Goal: Task Accomplishment & Management: Manage account settings

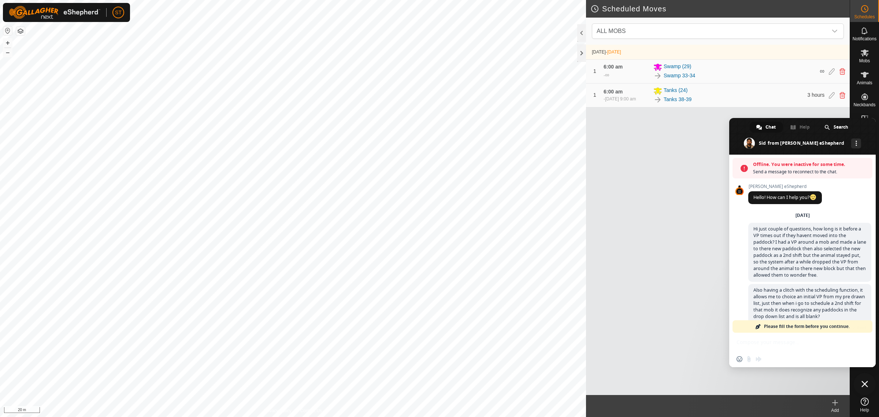
scroll to position [92, 0]
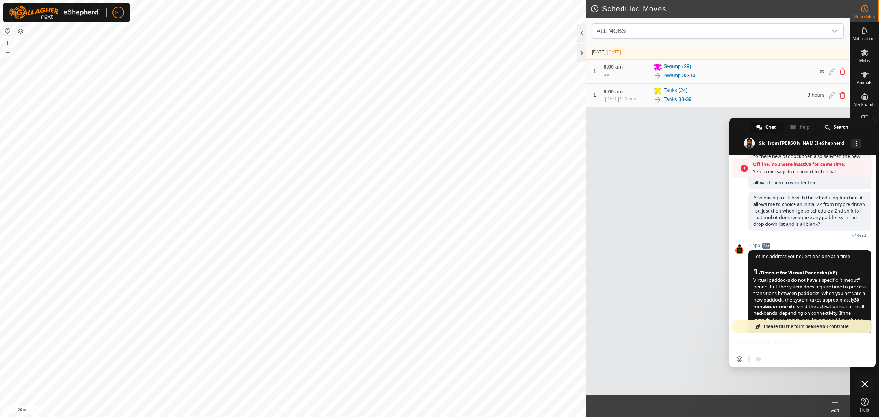
click at [651, 344] on div "[DATE] - [DATE] 1 6:00 am - ∞ Swamp (29) Swamp 33-34 ∞ 1 6:00 am [DATE], 9:00 a…" at bounding box center [718, 220] width 264 height 350
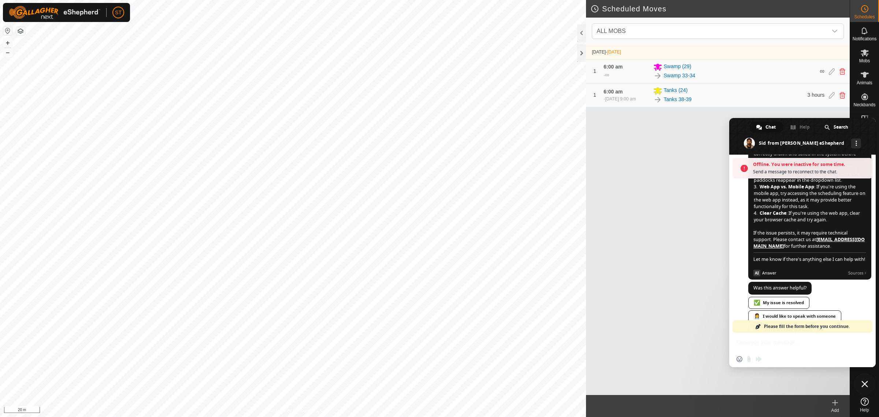
scroll to position [779, 0]
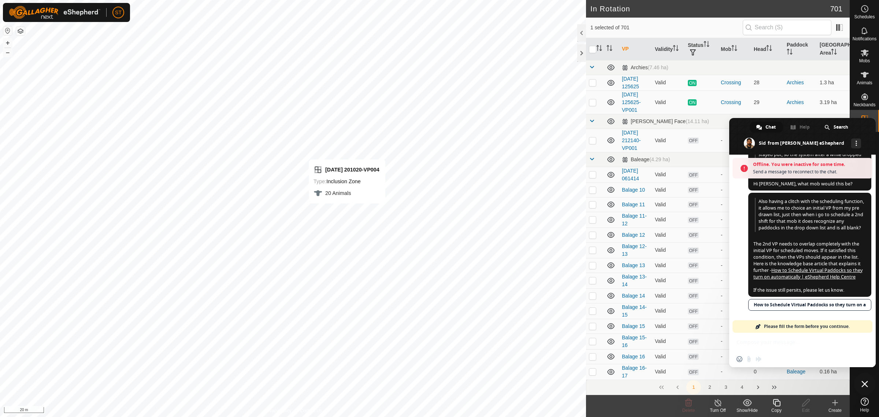
click at [779, 406] on icon at bounding box center [776, 402] width 7 height 7
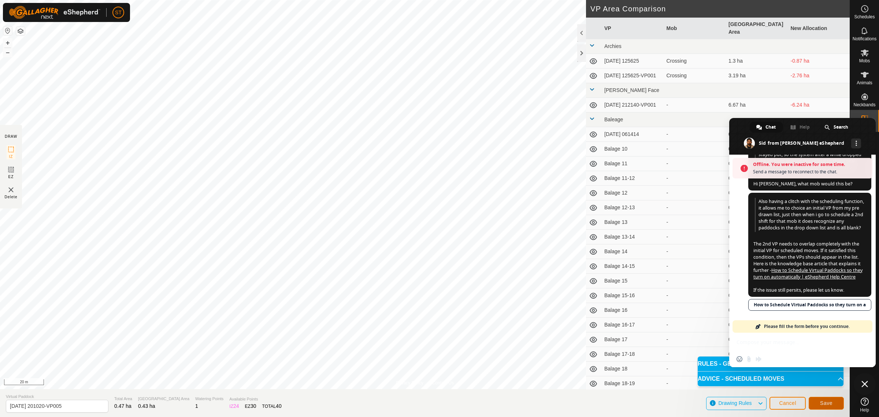
click at [824, 404] on span "Save" at bounding box center [826, 403] width 12 height 6
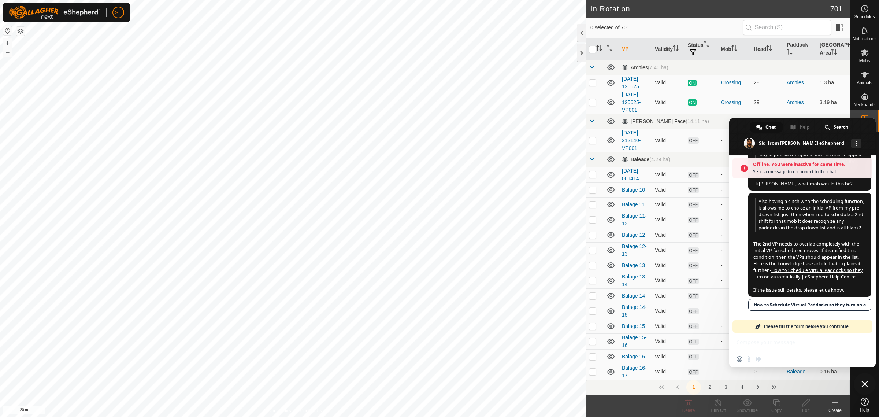
click at [865, 383] on span "Close chat" at bounding box center [864, 384] width 7 height 7
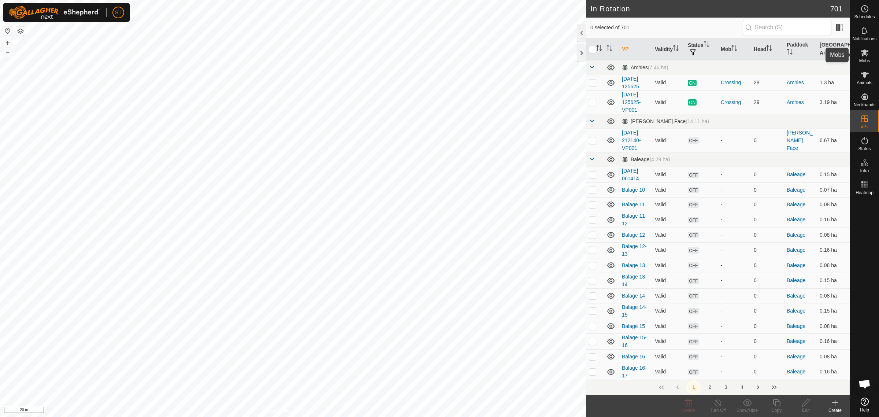
click at [868, 52] on icon at bounding box center [864, 52] width 9 height 9
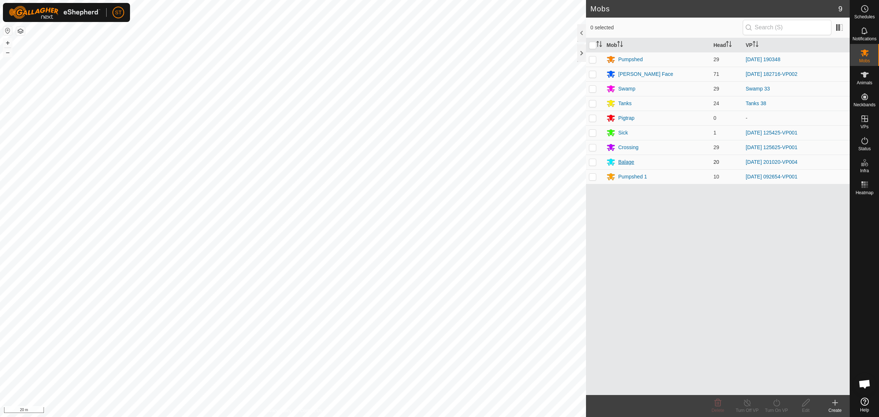
click at [629, 165] on div "Balage" at bounding box center [626, 162] width 16 height 8
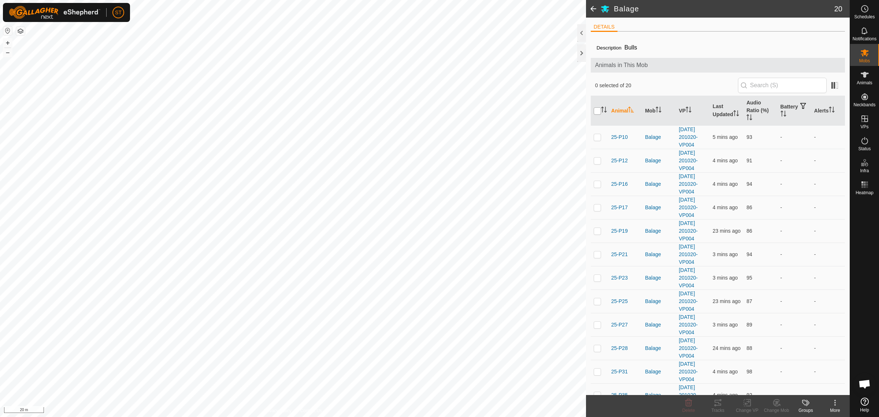
click at [598, 110] on input "checkbox" at bounding box center [597, 110] width 7 height 7
checkbox input "true"
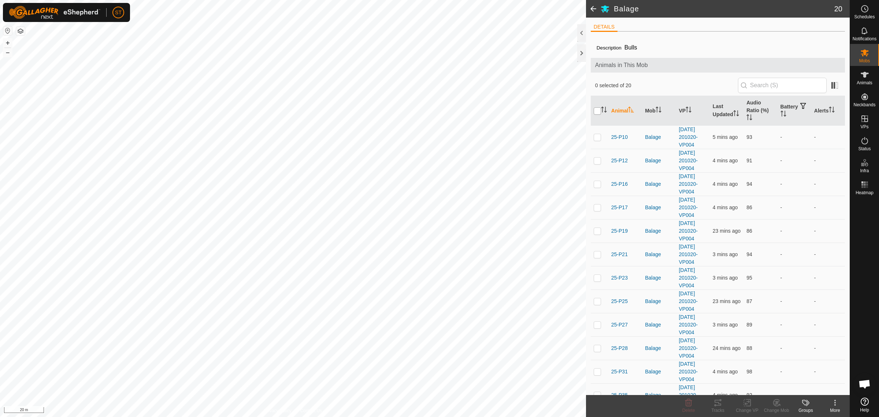
checkbox input "true"
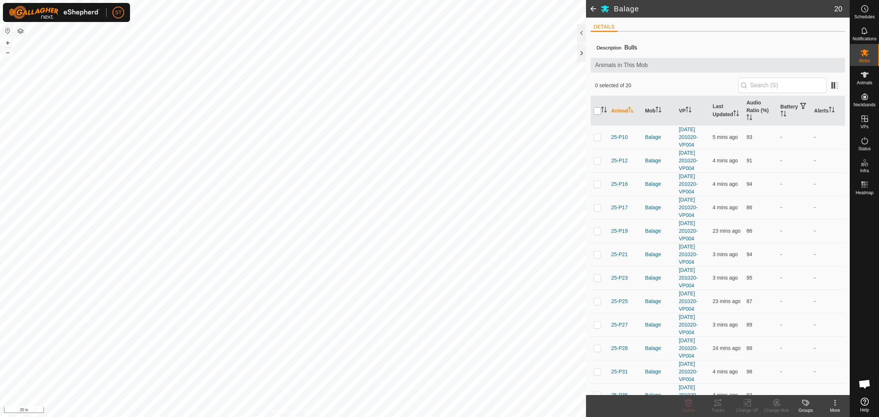
checkbox input "true"
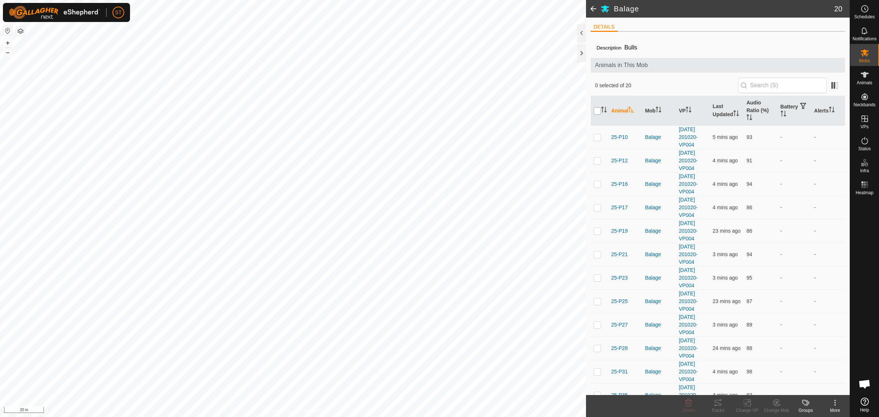
checkbox input "true"
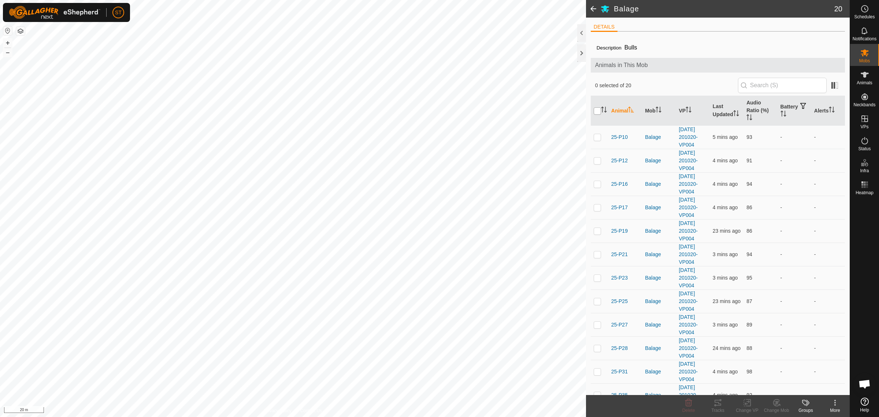
checkbox input "true"
click at [745, 404] on icon at bounding box center [747, 402] width 9 height 9
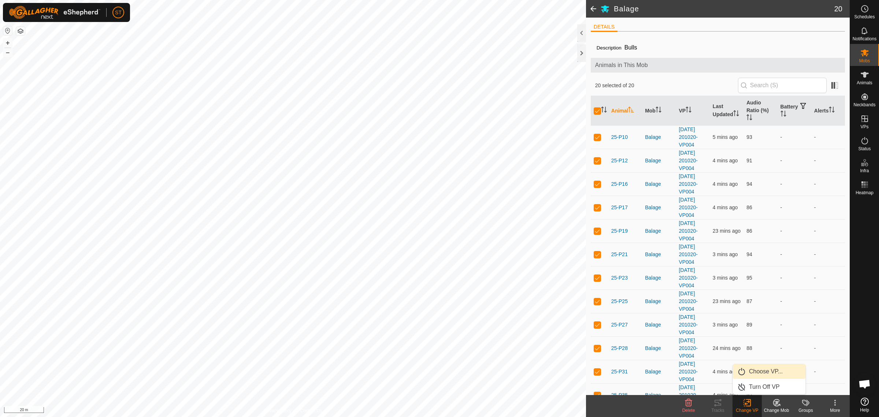
click at [760, 370] on link "Choose VP..." at bounding box center [769, 371] width 73 height 15
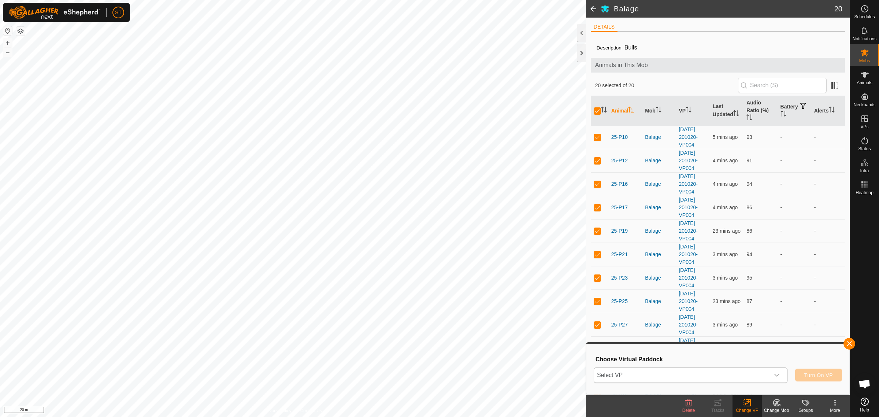
click at [777, 375] on icon "dropdown trigger" at bounding box center [776, 375] width 5 height 3
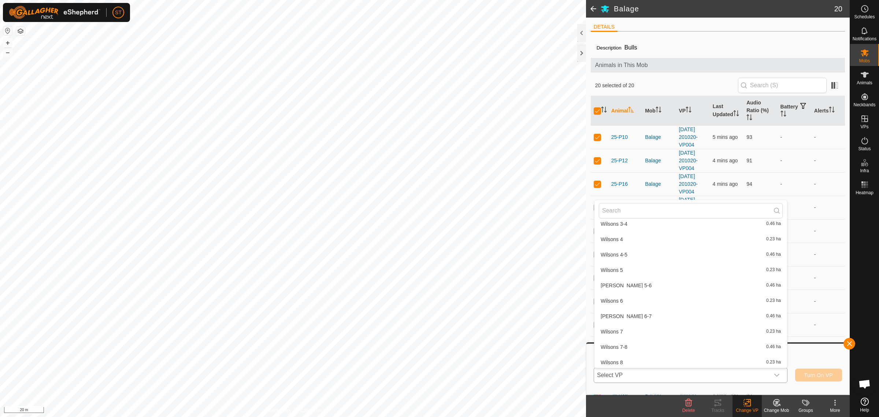
scroll to position [11099, 0]
click at [659, 361] on li "[DATE] 201020-VP005 0.43 ha" at bounding box center [690, 368] width 193 height 15
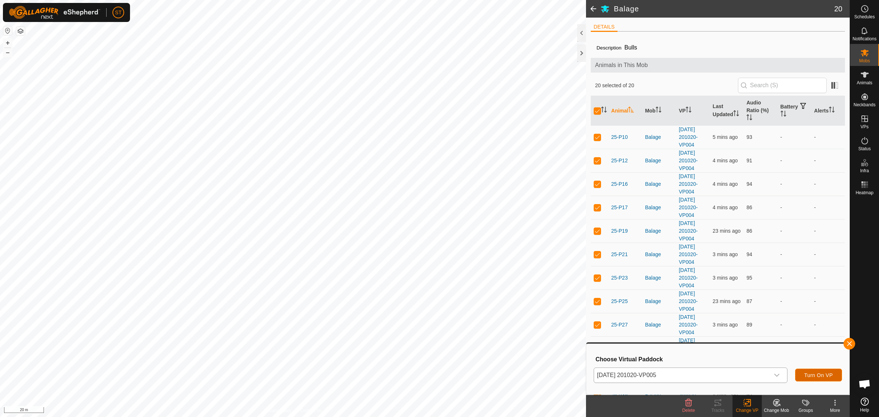
click at [812, 374] on span "Turn On VP" at bounding box center [818, 375] width 29 height 6
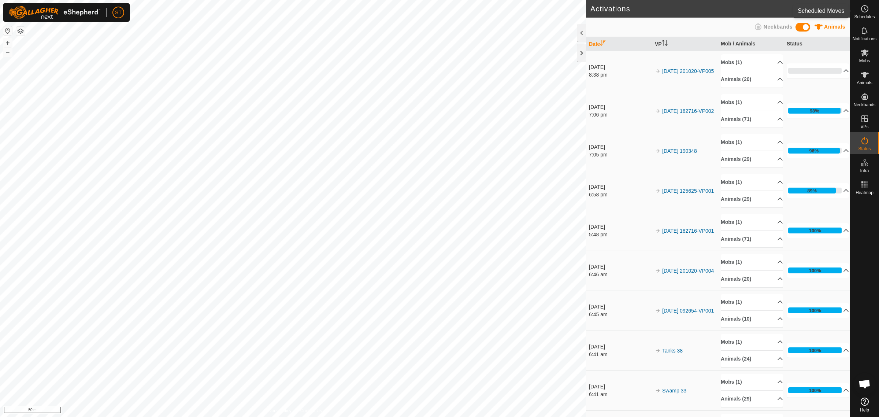
click at [865, 9] on icon at bounding box center [865, 9] width 1 height 2
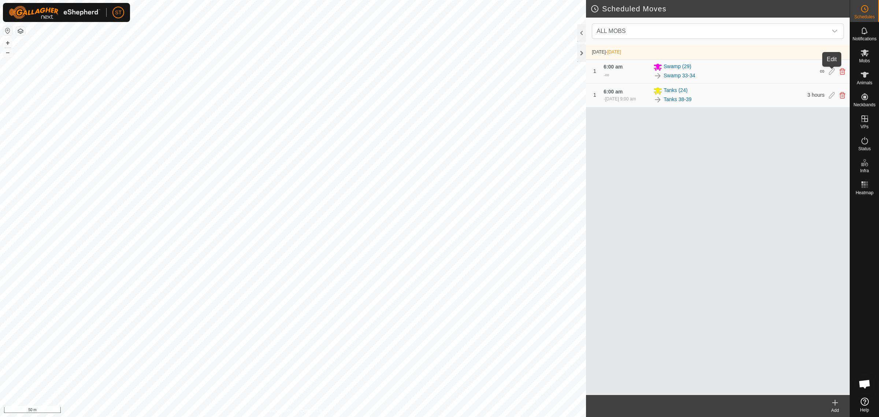
click at [833, 70] on icon at bounding box center [832, 71] width 6 height 7
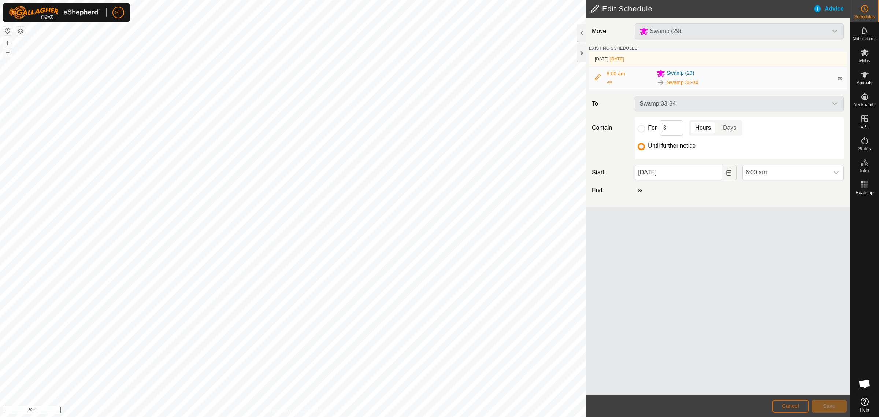
click at [785, 403] on button "Cancel" at bounding box center [790, 406] width 36 height 13
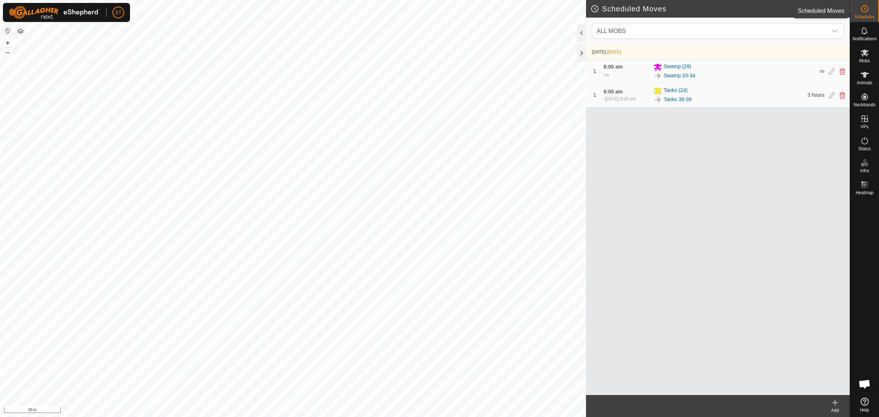
click at [863, 10] on icon at bounding box center [864, 8] width 9 height 9
click at [835, 30] on icon "dropdown trigger" at bounding box center [835, 31] width 6 height 6
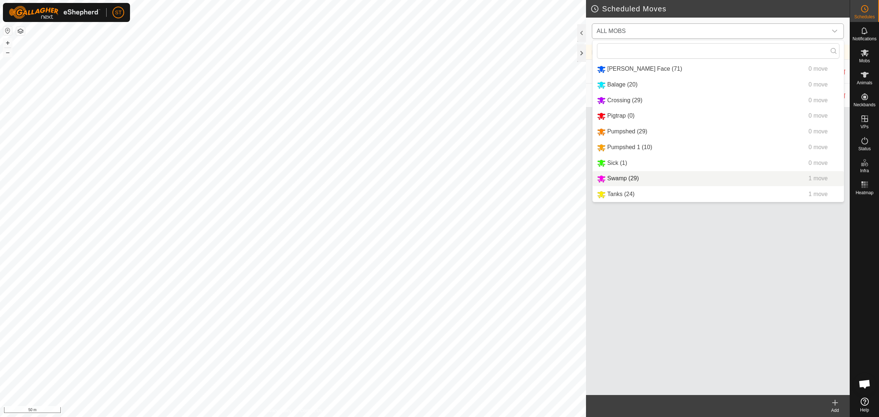
click at [619, 180] on li "Swamp (29) 1 move" at bounding box center [718, 178] width 251 height 15
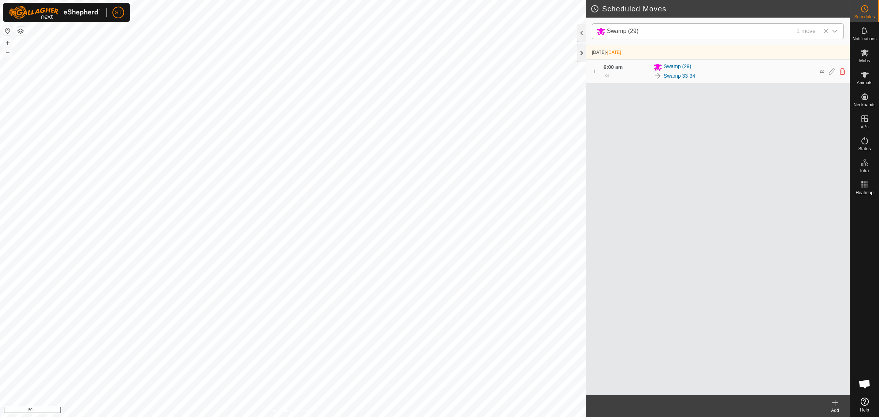
click at [836, 405] on icon at bounding box center [835, 402] width 9 height 9
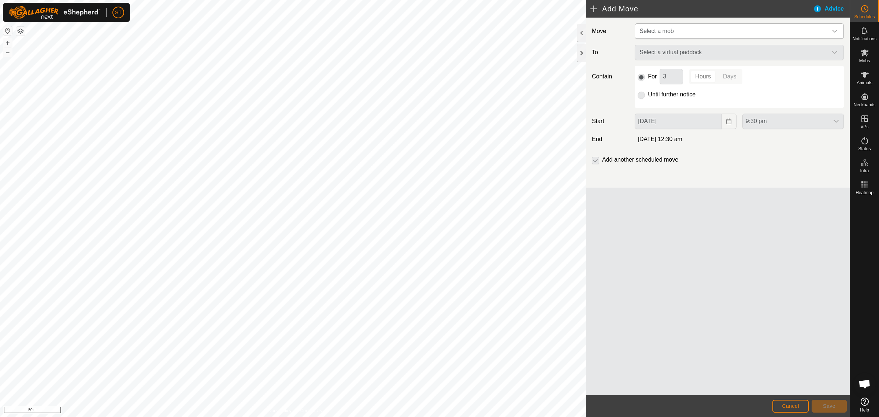
click at [834, 30] on icon "dropdown trigger" at bounding box center [835, 31] width 6 height 6
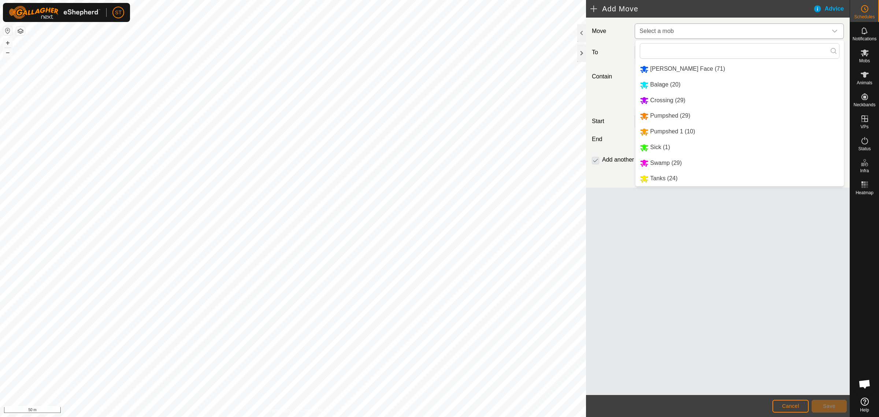
click at [673, 165] on li "Swamp (29)" at bounding box center [739, 163] width 208 height 15
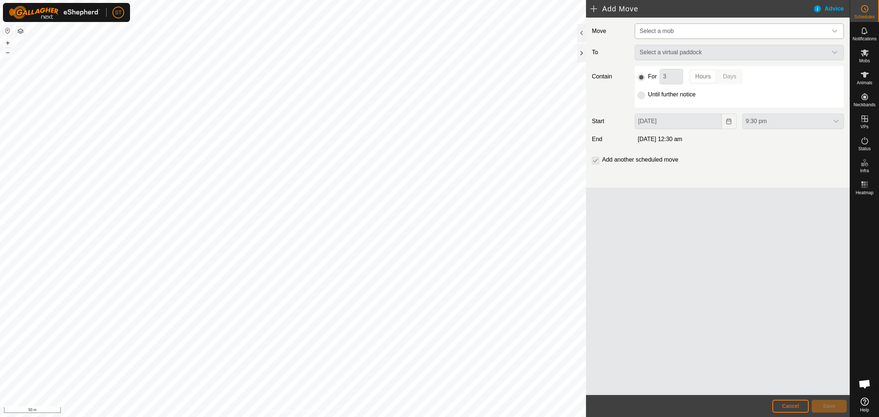
type input "[DATE]"
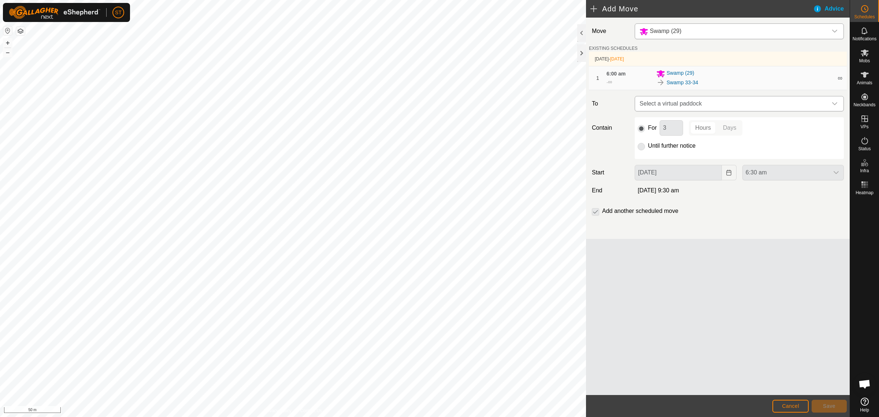
click at [838, 103] on div "dropdown trigger" at bounding box center [834, 103] width 15 height 15
click at [788, 405] on span "Cancel" at bounding box center [790, 406] width 17 height 6
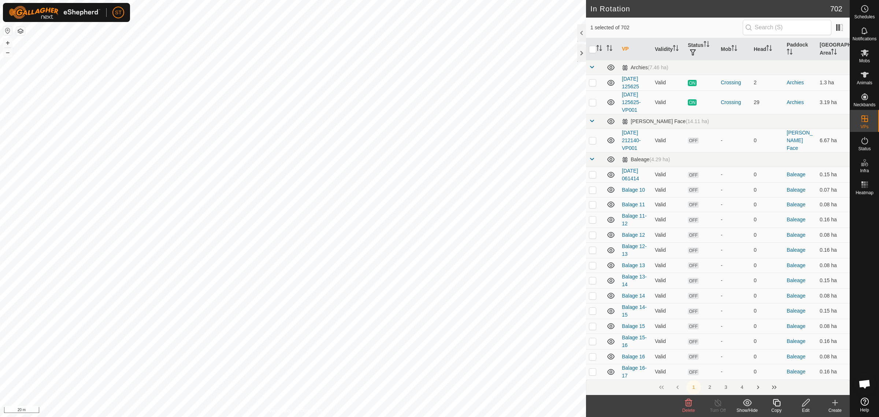
click at [689, 403] on icon at bounding box center [688, 402] width 7 height 7
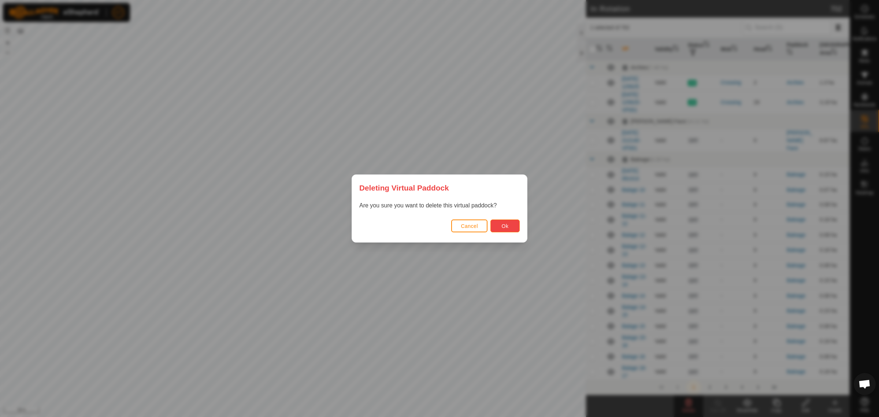
click at [508, 224] on span "Ok" at bounding box center [505, 226] width 7 height 6
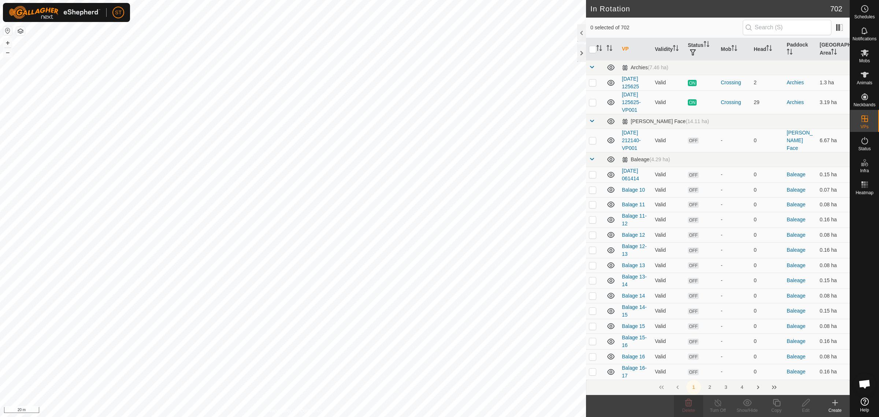
click at [866, 381] on span "Open chat" at bounding box center [865, 384] width 12 height 10
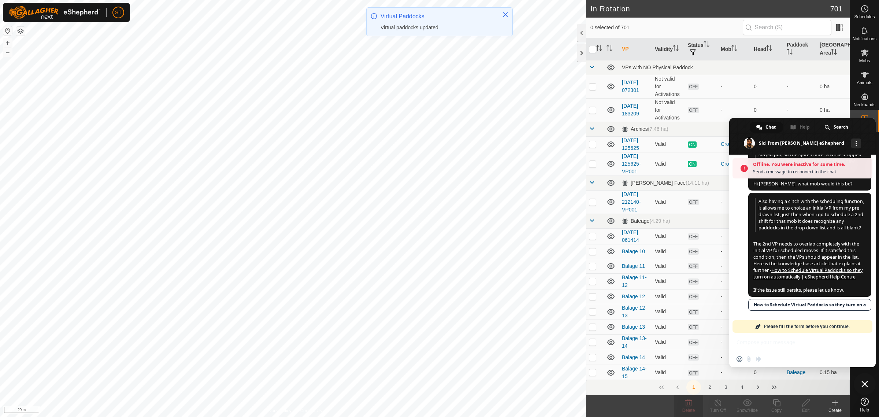
scroll to position [616, 0]
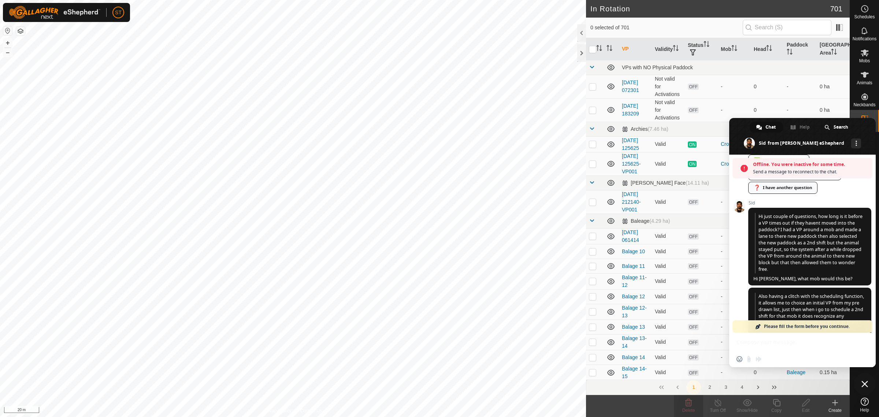
click at [788, 194] on link "❓ I have another question" at bounding box center [782, 188] width 69 height 12
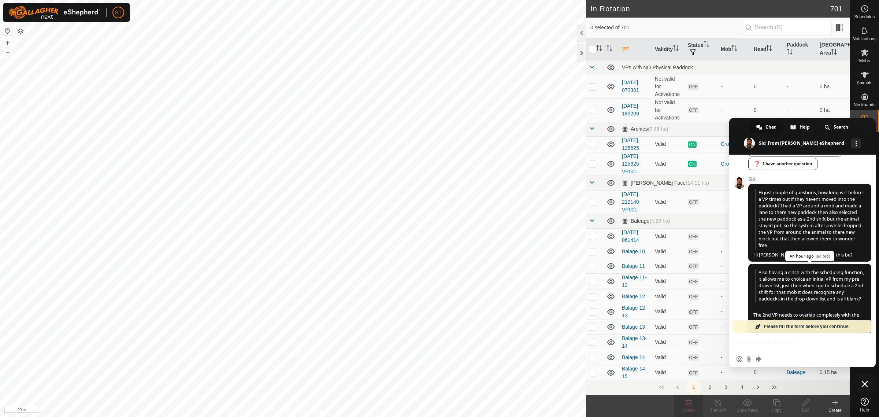
scroll to position [724, 0]
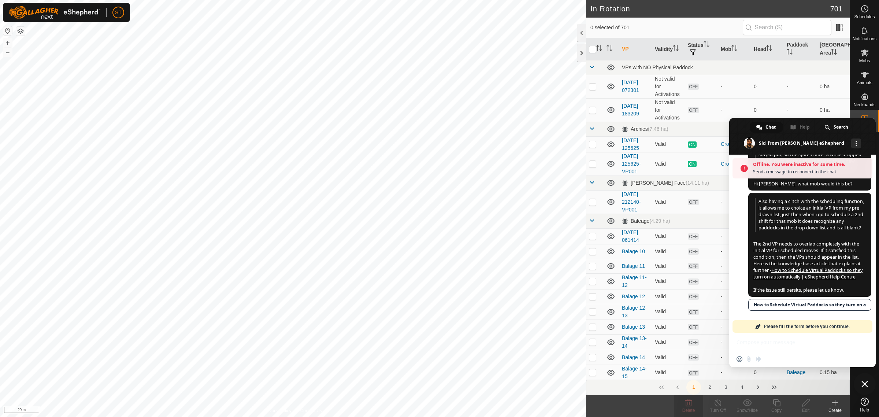
click at [768, 360] on div "Insert an emoji Send a file Audio message" at bounding box center [802, 359] width 147 height 16
click at [767, 345] on div "Offline. You were inactive for some time. Send a message to reconnect to the ch…" at bounding box center [802, 261] width 147 height 212
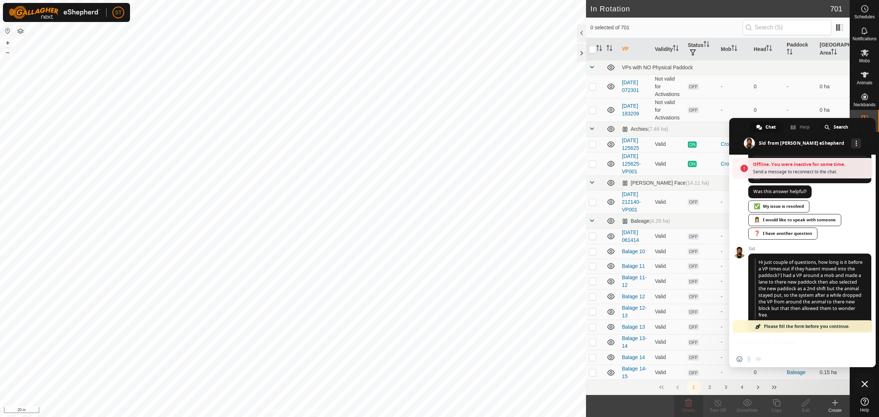
scroll to position [779, 0]
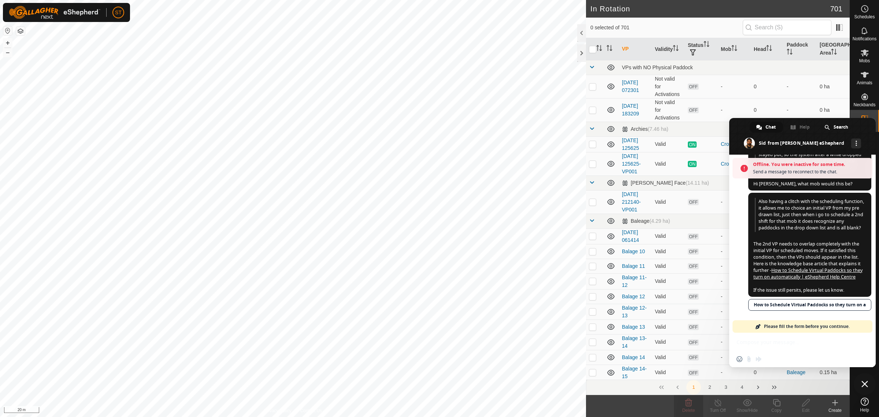
click at [769, 328] on span "Please fill the form before you continue." at bounding box center [807, 326] width 86 height 12
click at [787, 326] on span "Please fill the form before you continue." at bounding box center [807, 326] width 86 height 12
click at [840, 325] on span "Please fill the form before you continue." at bounding box center [807, 326] width 86 height 12
click at [788, 362] on div "Insert an emoji Send a file Audio message" at bounding box center [802, 359] width 147 height 16
click at [759, 360] on div "Insert an emoji Send a file Audio message" at bounding box center [751, 359] width 29 height 6
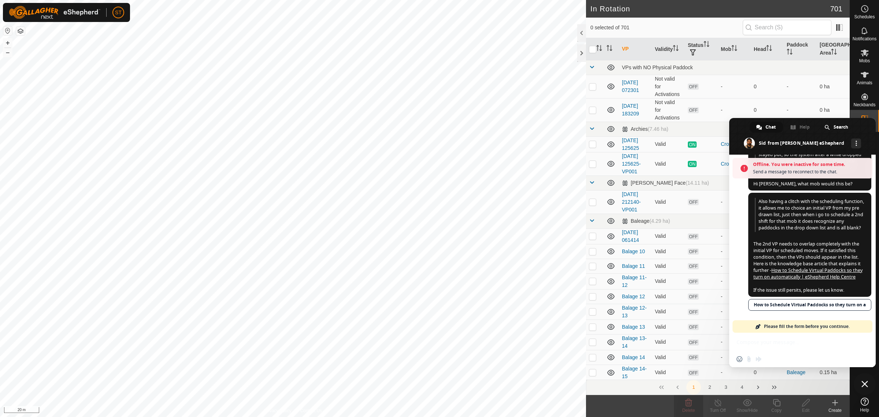
click at [757, 326] on span at bounding box center [758, 326] width 6 height 6
click at [759, 328] on span at bounding box center [758, 326] width 6 height 6
click at [775, 327] on span "Please fill the form before you continue." at bounding box center [807, 326] width 86 height 12
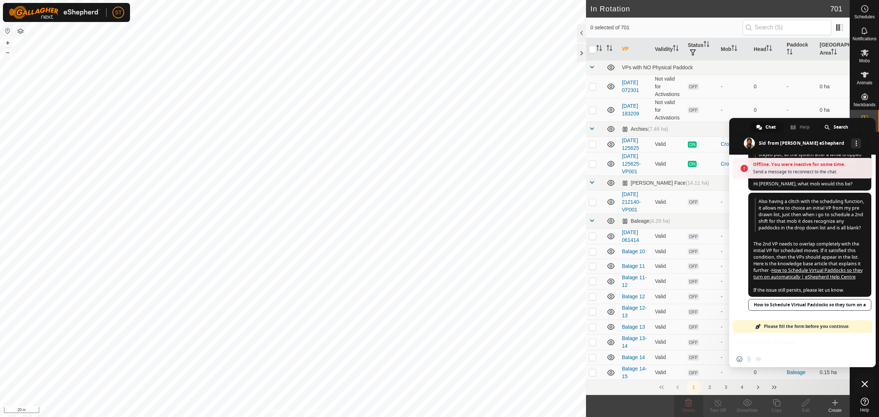
click at [775, 327] on span "Please fill the form before you continue." at bounding box center [807, 326] width 86 height 12
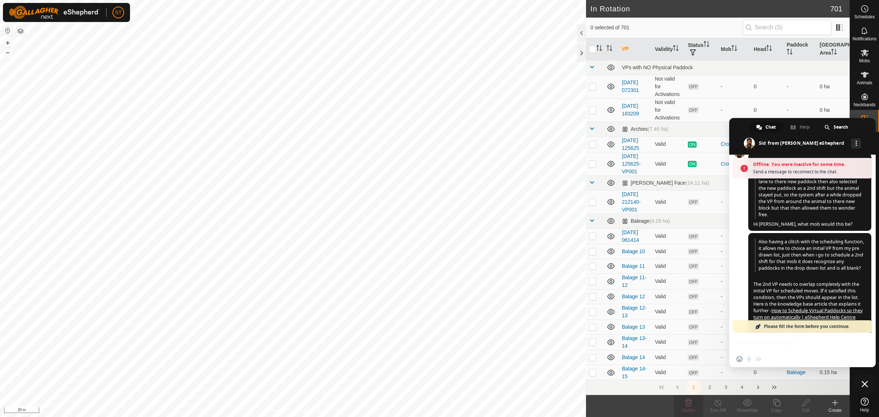
scroll to position [616, 0]
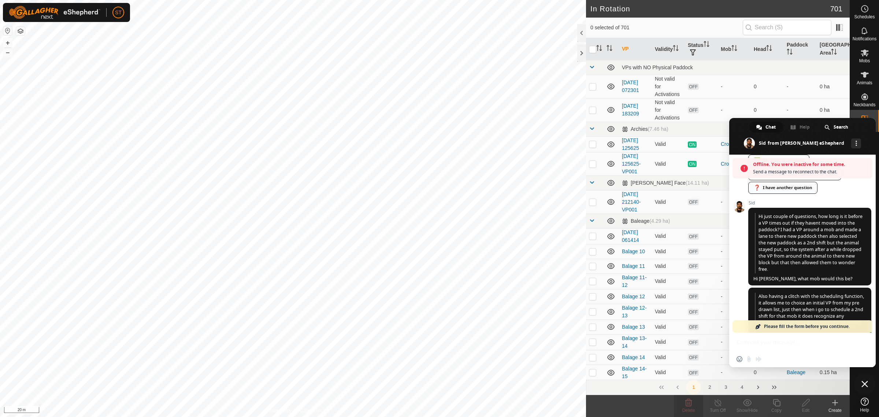
click at [786, 194] on link "❓ I have another question" at bounding box center [782, 188] width 69 height 12
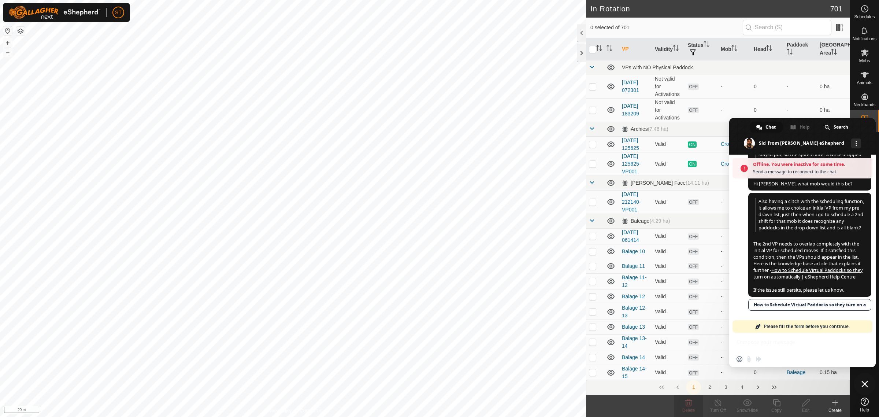
click at [785, 325] on span "Please fill the form before you continue." at bounding box center [807, 326] width 86 height 12
click at [753, 325] on link "Please fill the form before you continue." at bounding box center [803, 326] width 140 height 12
click at [771, 360] on div "Insert an emoji Send a file Audio message" at bounding box center [802, 359] width 147 height 16
click at [771, 356] on div "Insert an emoji Send a file Audio message" at bounding box center [802, 359] width 147 height 16
click at [762, 345] on div "Offline. You were inactive for some time. Send a message to reconnect to the ch…" at bounding box center [802, 261] width 147 height 212
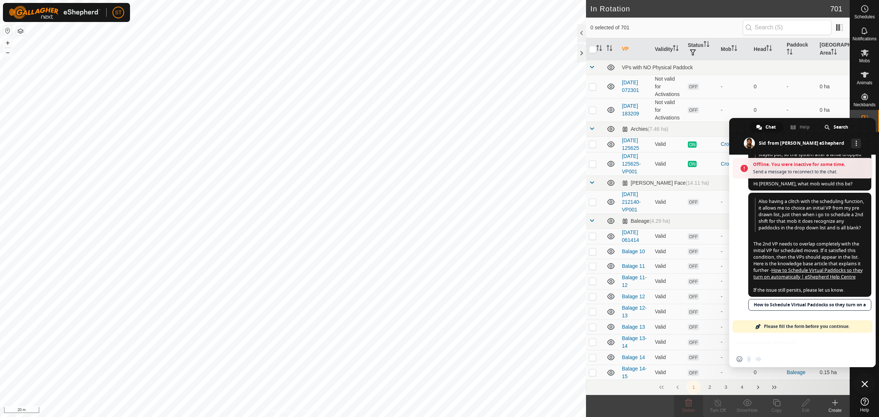
click at [762, 341] on div "Offline. You were inactive for some time. Send a message to reconnect to the ch…" at bounding box center [802, 261] width 147 height 212
click at [764, 341] on div "Offline. You were inactive for some time. Send a message to reconnect to the ch…" at bounding box center [802, 261] width 147 height 212
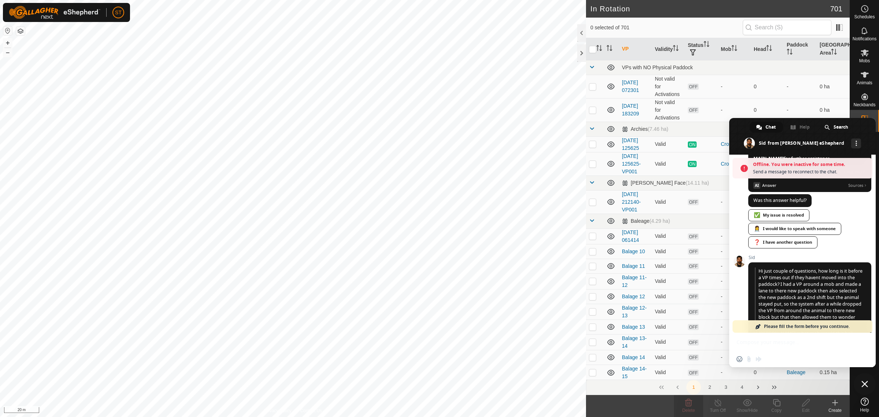
scroll to position [507, 0]
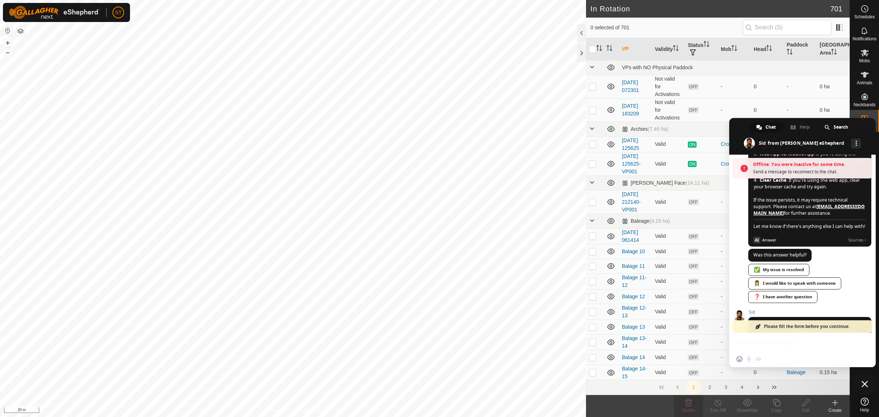
click at [784, 171] on span "Send a message to reconnect to the chat." at bounding box center [811, 171] width 116 height 7
click at [761, 171] on span "Send a message to reconnect to the chat." at bounding box center [811, 171] width 116 height 7
click at [794, 167] on span "Offline. You were inactive for some time." at bounding box center [811, 164] width 116 height 7
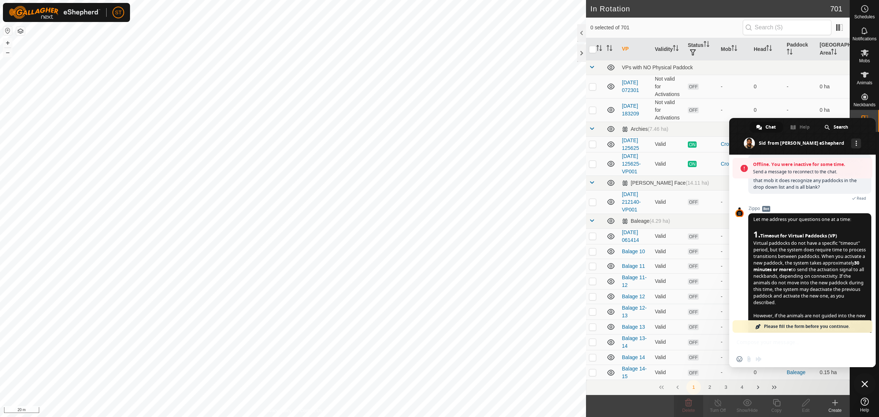
scroll to position [0, 0]
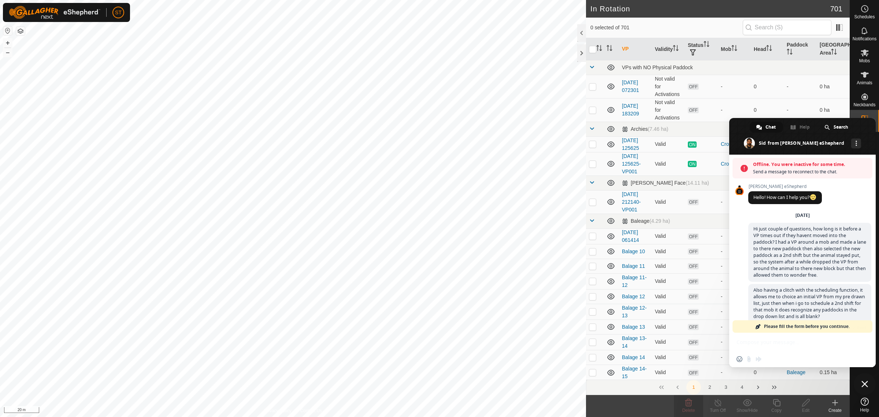
click at [762, 164] on span "Offline. You were inactive for some time." at bounding box center [811, 164] width 116 height 7
click at [775, 356] on div "Insert an emoji Send a file Audio message" at bounding box center [802, 359] width 147 height 16
click at [775, 358] on div "Insert an emoji Send a file Audio message" at bounding box center [802, 359] width 147 height 16
click at [775, 357] on div "Insert an emoji Send a file Audio message" at bounding box center [802, 359] width 147 height 16
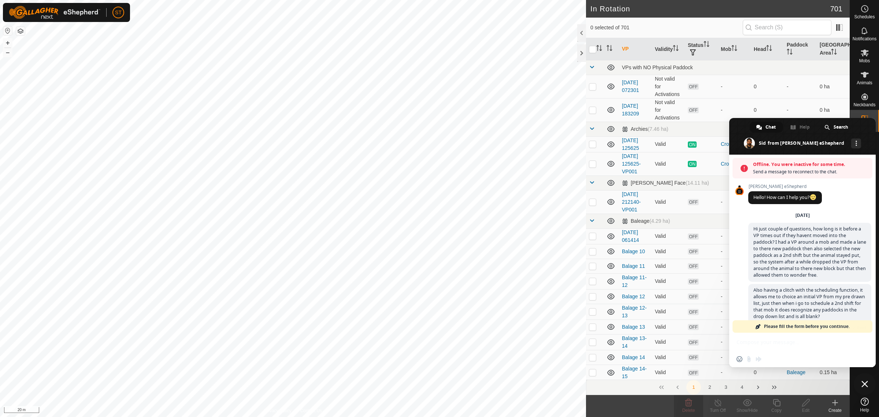
click at [759, 336] on div "Offline. You were inactive for some time. Send a message to reconnect to the ch…" at bounding box center [802, 261] width 147 height 212
click at [757, 343] on div "Offline. You were inactive for some time. Send a message to reconnect to the ch…" at bounding box center [802, 261] width 147 height 212
click at [751, 345] on div "Offline. You were inactive for some time. Send a message to reconnect to the ch…" at bounding box center [802, 261] width 147 height 212
click at [750, 347] on div "Offline. You were inactive for some time. Send a message to reconnect to the ch…" at bounding box center [802, 261] width 147 height 212
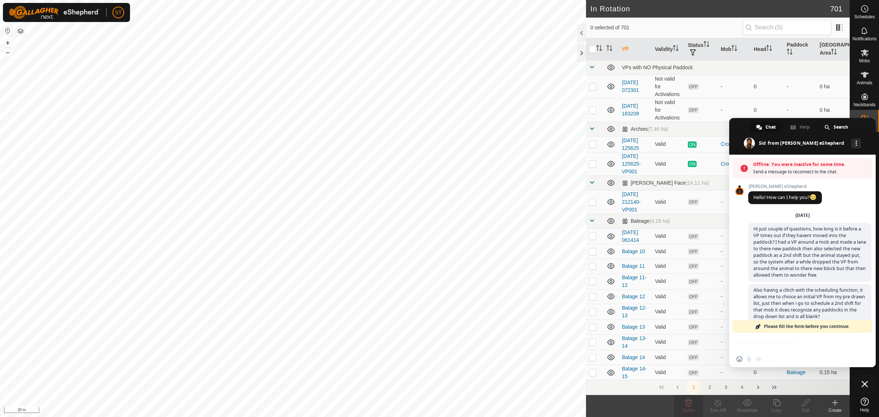
click at [750, 347] on div "Offline. You were inactive for some time. Send a message to reconnect to the ch…" at bounding box center [802, 261] width 147 height 212
drag, startPoint x: 750, startPoint y: 347, endPoint x: 741, endPoint y: 342, distance: 10.5
click at [749, 347] on div "Offline. You were inactive for some time. Send a message to reconnect to the ch…" at bounding box center [802, 261] width 147 height 212
drag, startPoint x: 741, startPoint y: 342, endPoint x: 737, endPoint y: 339, distance: 5.3
click at [741, 342] on div "Offline. You were inactive for some time. Send a message to reconnect to the ch…" at bounding box center [802, 261] width 147 height 212
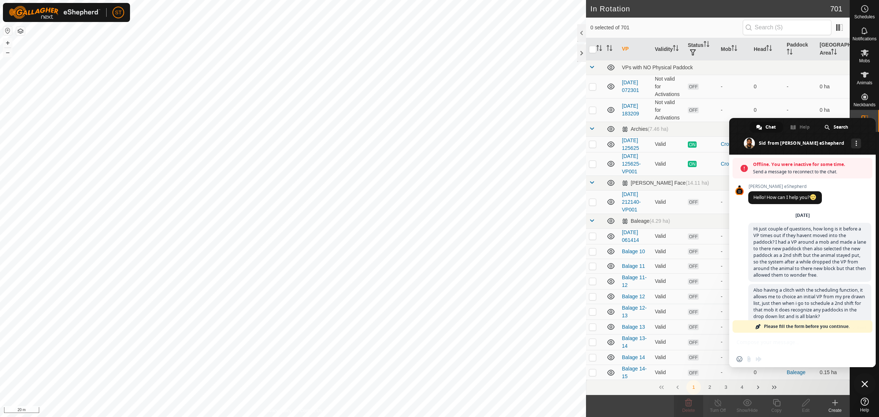
drag, startPoint x: 737, startPoint y: 339, endPoint x: 737, endPoint y: 332, distance: 6.6
click at [737, 338] on div "Offline. You were inactive for some time. Send a message to reconnect to the ch…" at bounding box center [802, 261] width 147 height 212
drag, startPoint x: 737, startPoint y: 332, endPoint x: 754, endPoint y: 326, distance: 17.5
click at [742, 330] on div "Offline. You were inactive for some time. Send a message to reconnect to the ch…" at bounding box center [802, 261] width 147 height 212
click at [760, 325] on span at bounding box center [758, 326] width 6 height 6
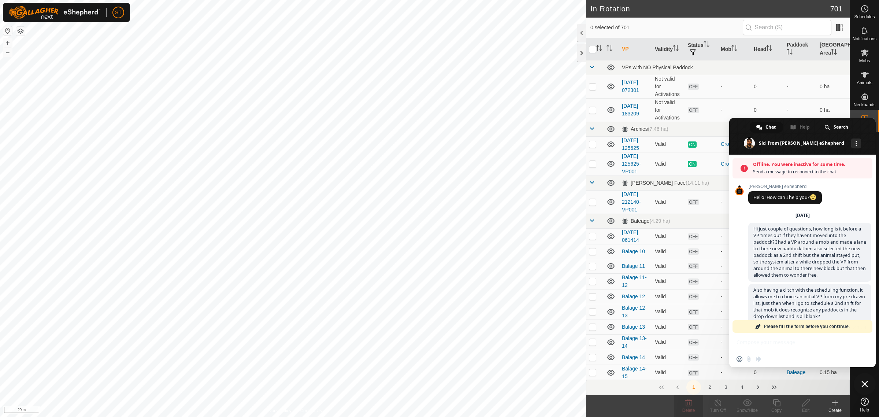
click at [760, 325] on span at bounding box center [758, 326] width 6 height 6
click at [768, 327] on span "Please fill the form before you continue." at bounding box center [807, 326] width 86 height 12
click at [770, 328] on span "Please fill the form before you continue." at bounding box center [807, 326] width 86 height 12
click at [763, 325] on link "Please fill the form before you continue." at bounding box center [803, 326] width 140 height 12
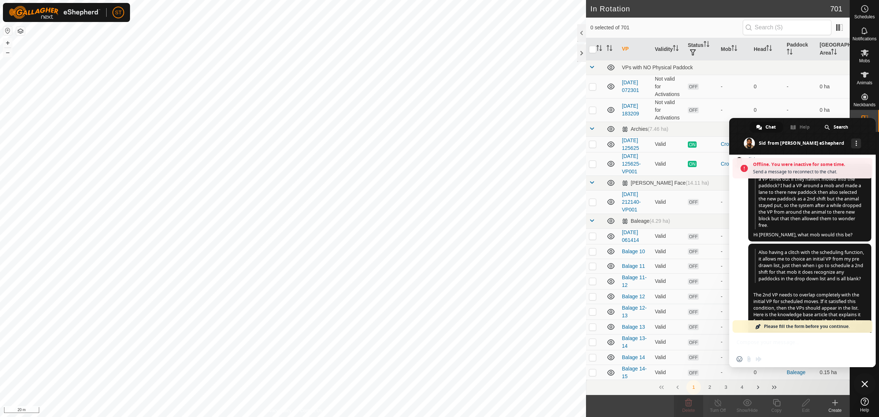
scroll to position [679, 0]
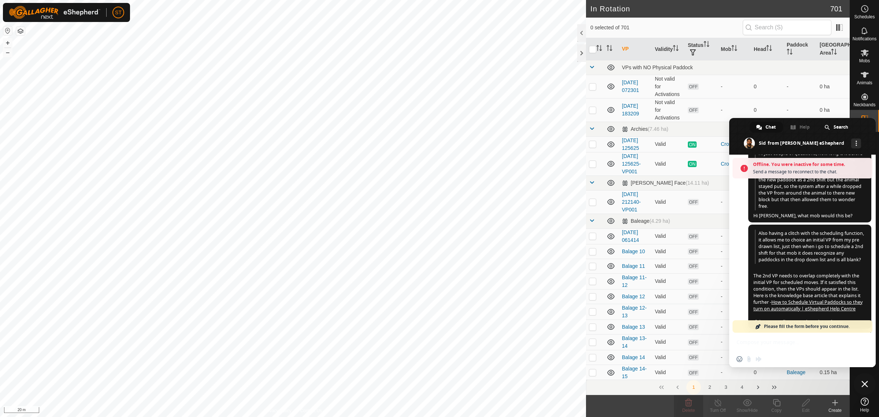
click at [828, 222] on span "Hi just couple of questions, how long is it before a VP times out if they haven…" at bounding box center [809, 184] width 123 height 78
click at [829, 222] on span "Hi just couple of questions, how long is it before a VP times out if they haven…" at bounding box center [809, 184] width 123 height 78
click at [792, 210] on span "Hi just couple of questions, how long is it before a VP times out if they haven…" at bounding box center [810, 180] width 110 height 60
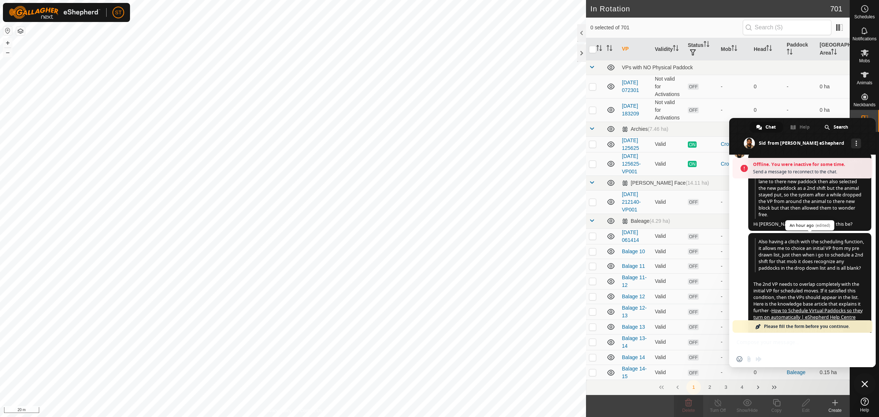
scroll to position [779, 0]
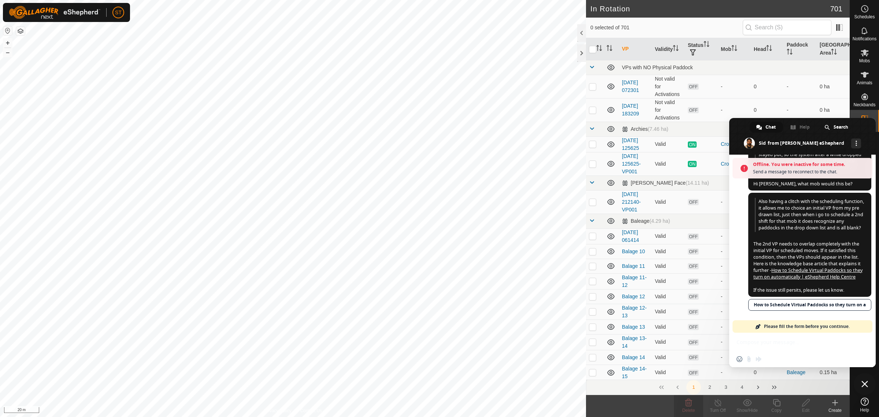
click at [812, 327] on span "Please fill the form before you continue." at bounding box center [807, 326] width 86 height 12
click at [866, 326] on link "Please fill the form before you continue." at bounding box center [803, 326] width 140 height 12
drag, startPoint x: 866, startPoint y: 326, endPoint x: 846, endPoint y: 325, distance: 20.2
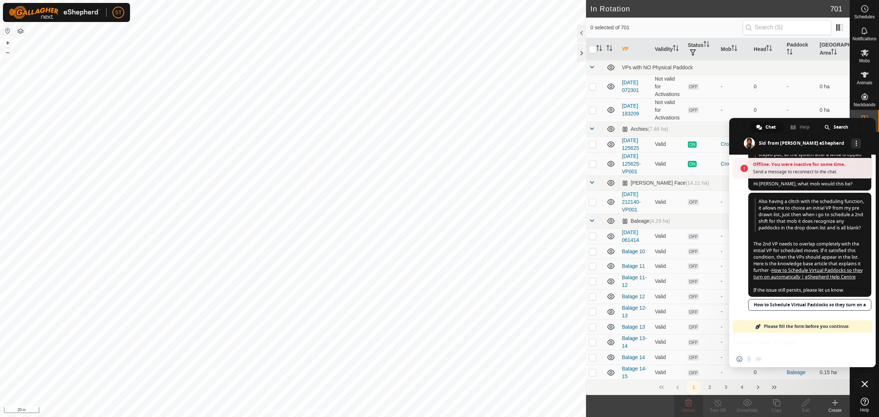
click at [861, 326] on link "Please fill the form before you continue." at bounding box center [803, 326] width 140 height 12
click at [844, 325] on span "Please fill the form before you continue." at bounding box center [807, 326] width 86 height 12
click at [836, 325] on span "Please fill the form before you continue." at bounding box center [807, 326] width 86 height 12
click at [831, 325] on span "Please fill the form before you continue." at bounding box center [807, 326] width 86 height 12
click at [809, 323] on span "Please fill the form before you continue." at bounding box center [807, 326] width 86 height 12
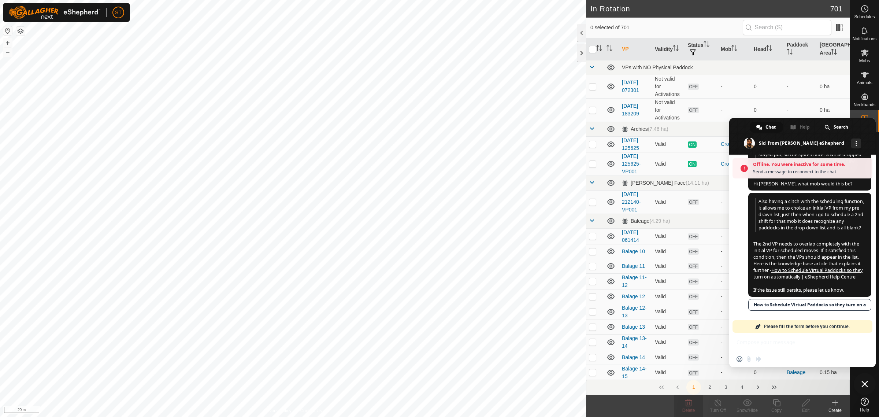
drag, startPoint x: 799, startPoint y: 323, endPoint x: 787, endPoint y: 325, distance: 12.3
click at [788, 325] on span "Please fill the form before you continue." at bounding box center [807, 326] width 86 height 12
click at [754, 328] on link "Please fill the form before you continue." at bounding box center [803, 326] width 140 height 12
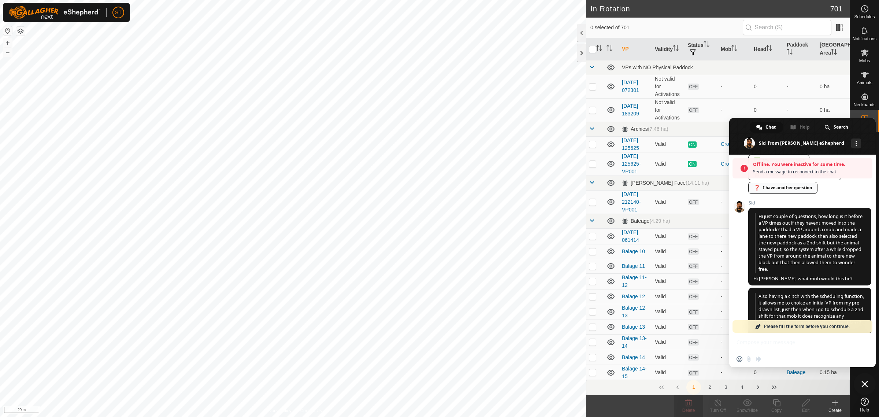
click at [783, 194] on link "❓ I have another question" at bounding box center [782, 188] width 69 height 12
click at [752, 194] on link "❓ I have another question" at bounding box center [782, 188] width 69 height 12
click at [759, 359] on div "Insert an emoji Send a file Audio message" at bounding box center [751, 359] width 29 height 6
click at [748, 359] on div "Insert an emoji Send a file Audio message" at bounding box center [751, 359] width 29 height 6
click at [790, 357] on div "Insert an emoji Send a file Audio message" at bounding box center [802, 359] width 147 height 16
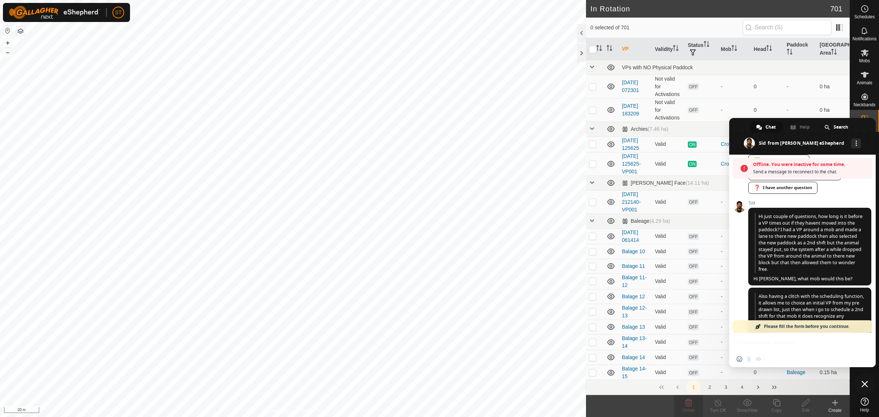
click at [775, 338] on div "Offline. You were inactive for some time. Send a message to reconnect to the ch…" at bounding box center [802, 261] width 147 height 212
click at [774, 340] on div "Offline. You were inactive for some time. Send a message to reconnect to the ch…" at bounding box center [802, 261] width 147 height 212
click at [689, 408] on span "Delete" at bounding box center [688, 410] width 13 height 5
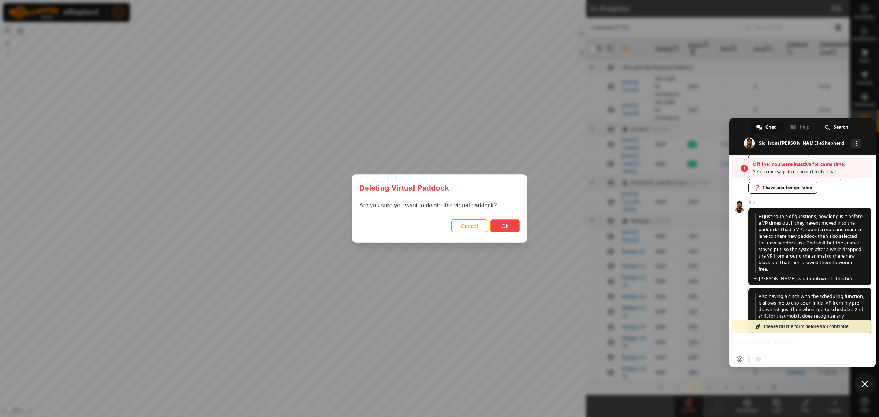
click at [512, 229] on button "Ok" at bounding box center [504, 225] width 29 height 13
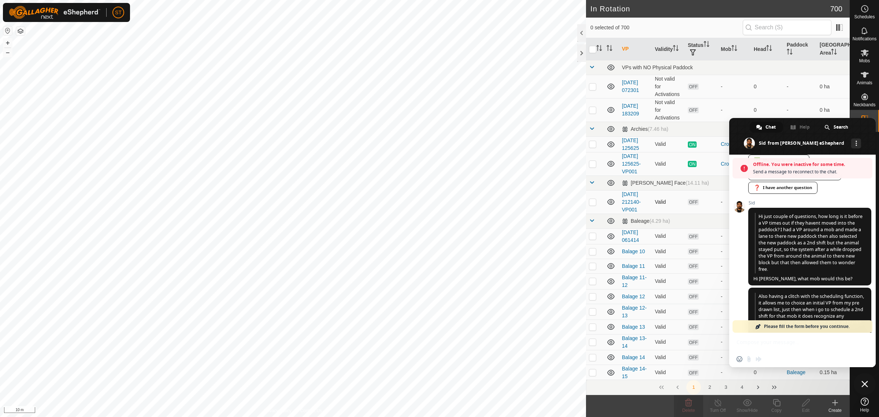
click at [670, 213] on div "In Rotation 700 0 selected of 700 VP Validity Status Mob Head Paddock Grazing A…" at bounding box center [425, 208] width 850 height 417
click at [709, 204] on div "In Rotation 700 0 selected of 700 VP Validity Status Mob Head Paddock Grazing A…" at bounding box center [425, 208] width 850 height 417
click at [598, 251] on div "In Rotation 700 0 selected of 700 VP Validity Status Mob Head Paddock Grazing A…" at bounding box center [425, 208] width 850 height 417
